Goal: Find specific page/section: Find specific page/section

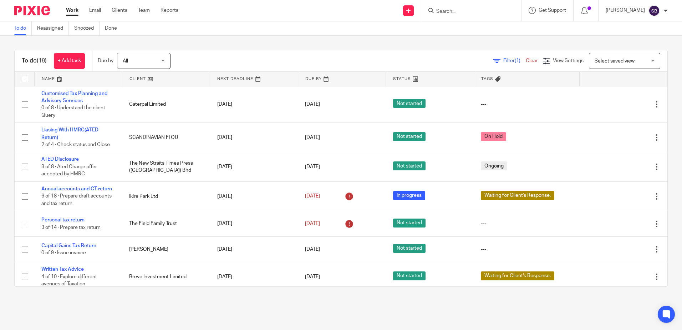
click at [466, 14] on input "Search" at bounding box center [467, 12] width 64 height 6
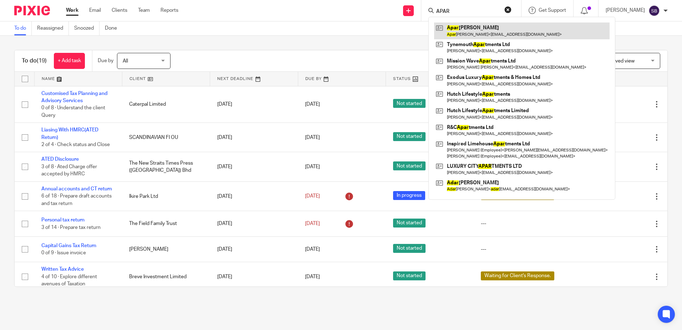
type input "APAR"
click at [477, 33] on link at bounding box center [521, 30] width 175 height 16
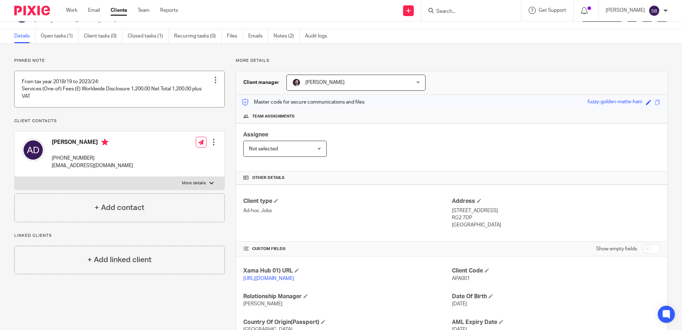
scroll to position [36, 0]
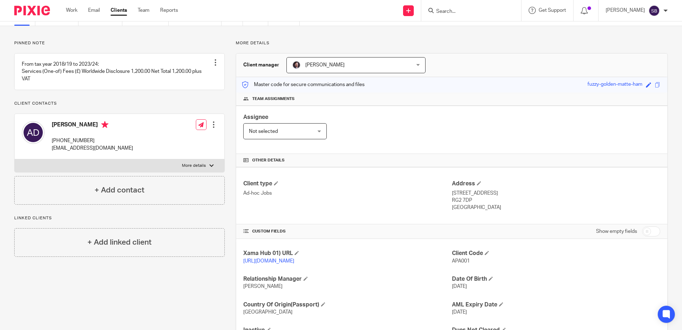
click at [130, 106] on p "Client contacts" at bounding box center [119, 104] width 210 height 6
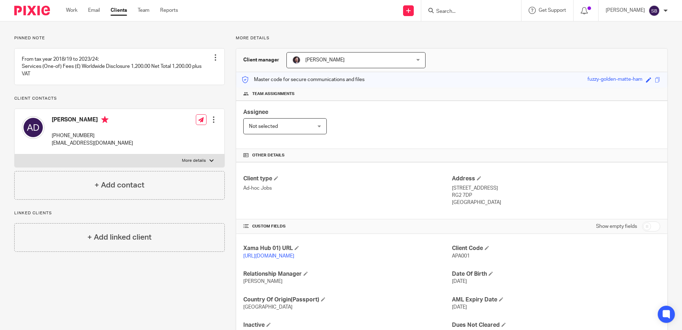
scroll to position [0, 0]
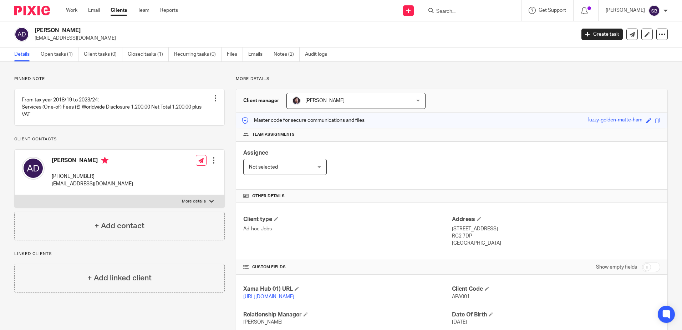
click at [236, 132] on div "Team assignments" at bounding box center [451, 134] width 431 height 13
click at [256, 66] on div "Pinned note From tax year 2018/19 to 2023/24: Services (One-of) Fees (£) Worldw…" at bounding box center [341, 232] width 682 height 340
